Goal: Information Seeking & Learning: Check status

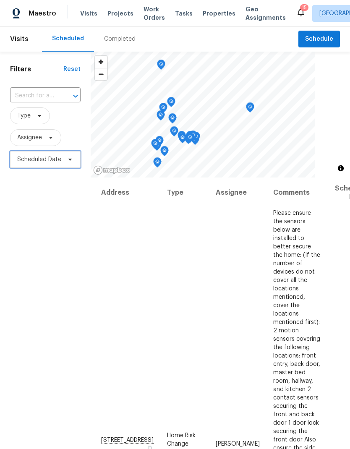
click at [39, 161] on span "Scheduled Date" at bounding box center [39, 159] width 44 height 8
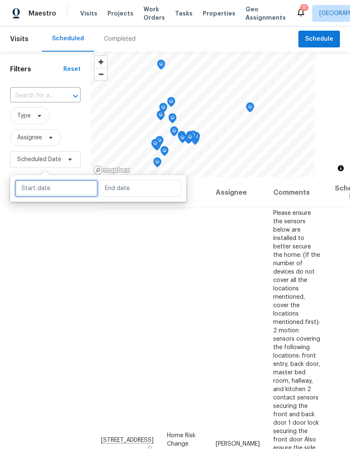
click at [42, 187] on input "text" at bounding box center [56, 188] width 83 height 17
select select "9"
select select "2025"
select select "10"
select select "2025"
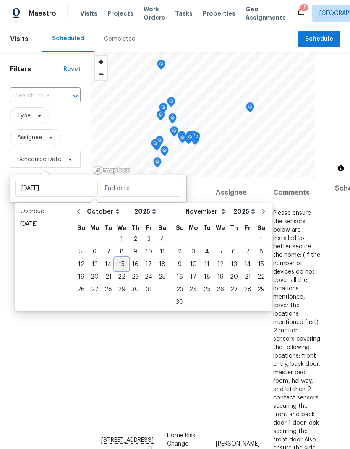
click at [119, 264] on div "15" at bounding box center [121, 264] width 13 height 12
type input "[DATE]"
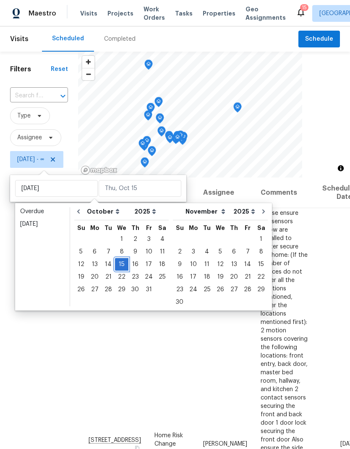
click at [119, 264] on div "15" at bounding box center [121, 264] width 13 height 12
type input "[DATE]"
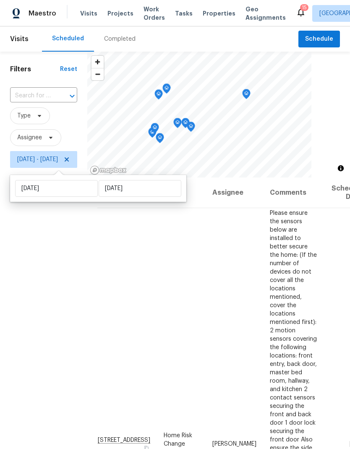
click at [42, 270] on div "Filters Reset ​ Type Assignee [DATE] - [DATE]" at bounding box center [43, 294] width 87 height 485
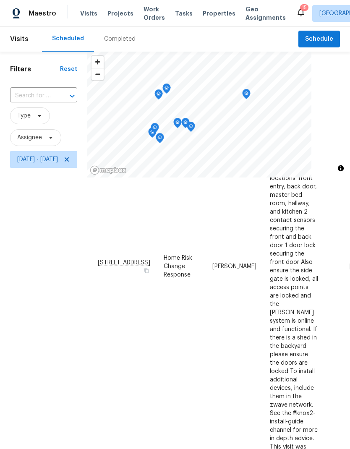
scroll to position [177, 0]
click at [28, 114] on span "Type" at bounding box center [23, 116] width 13 height 8
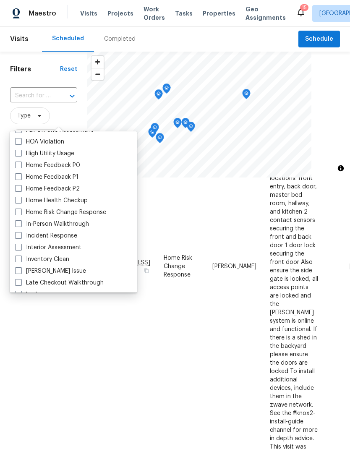
scroll to position [241, 0]
click at [22, 225] on label "In-Person Walkthrough" at bounding box center [52, 223] width 74 height 8
click at [21, 225] on input "In-Person Walkthrough" at bounding box center [17, 221] width 5 height 5
checkbox input "true"
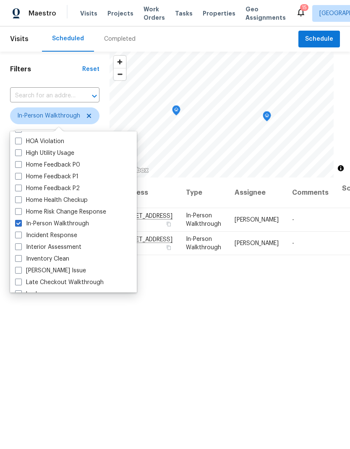
click at [282, 366] on div "Address Type Assignee Comments Scheduled Date ↑ [STREET_ADDRESS] In-Person Walk…" at bounding box center [229, 356] width 240 height 359
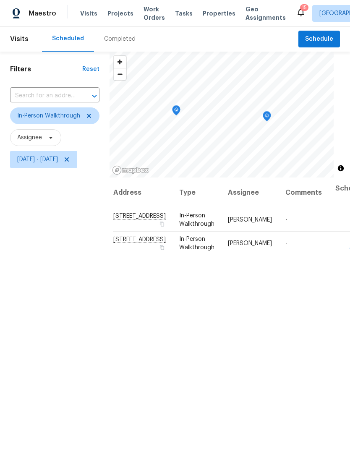
scroll to position [0, 6]
